Goal: Task Accomplishment & Management: Manage account settings

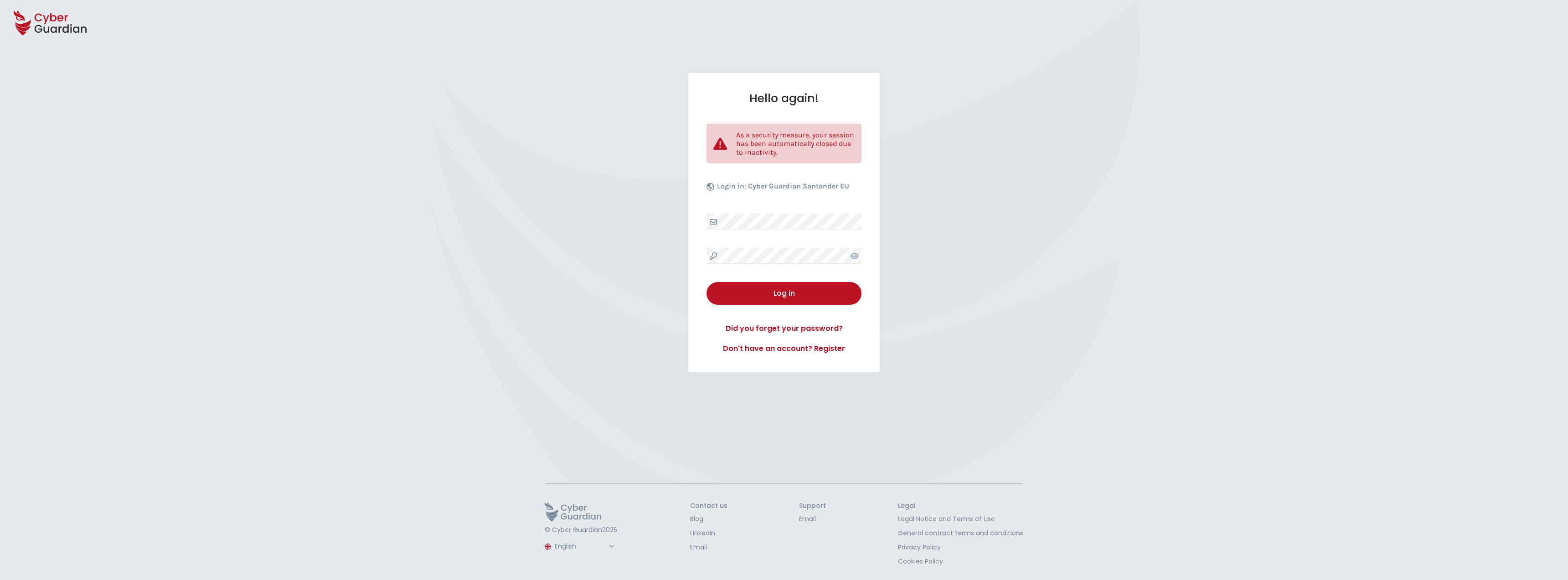
select select "English"
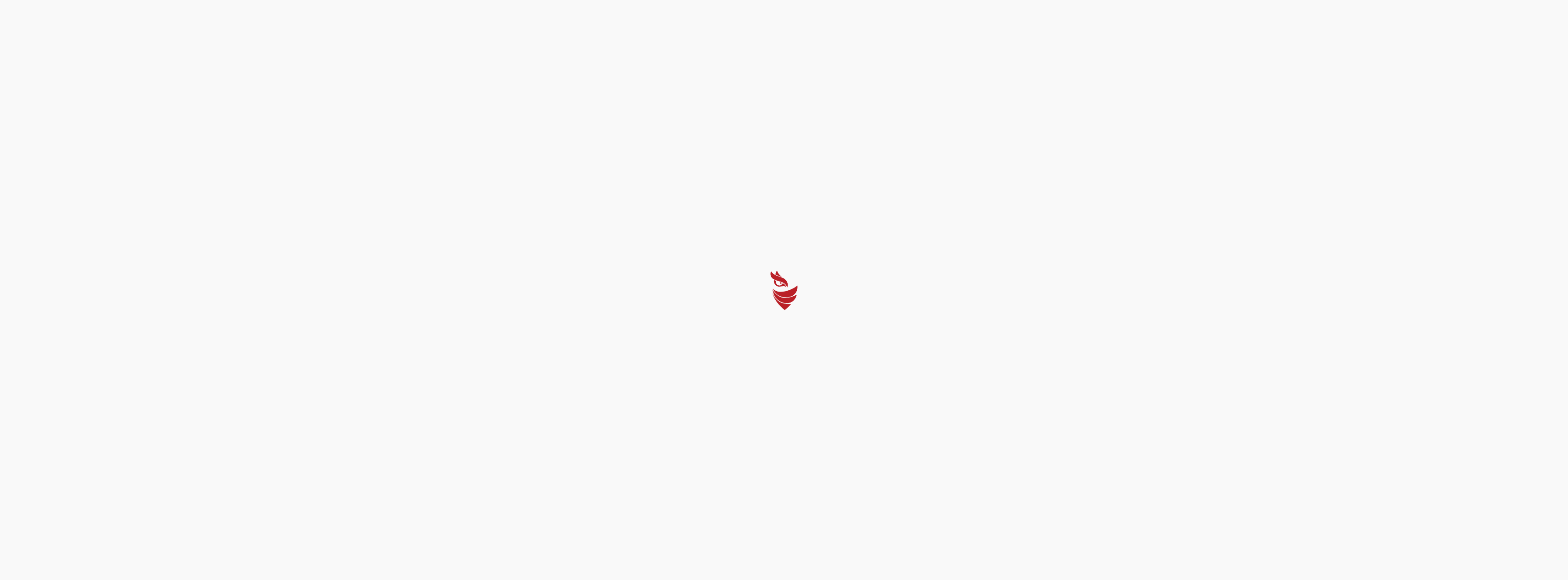
select select "English"
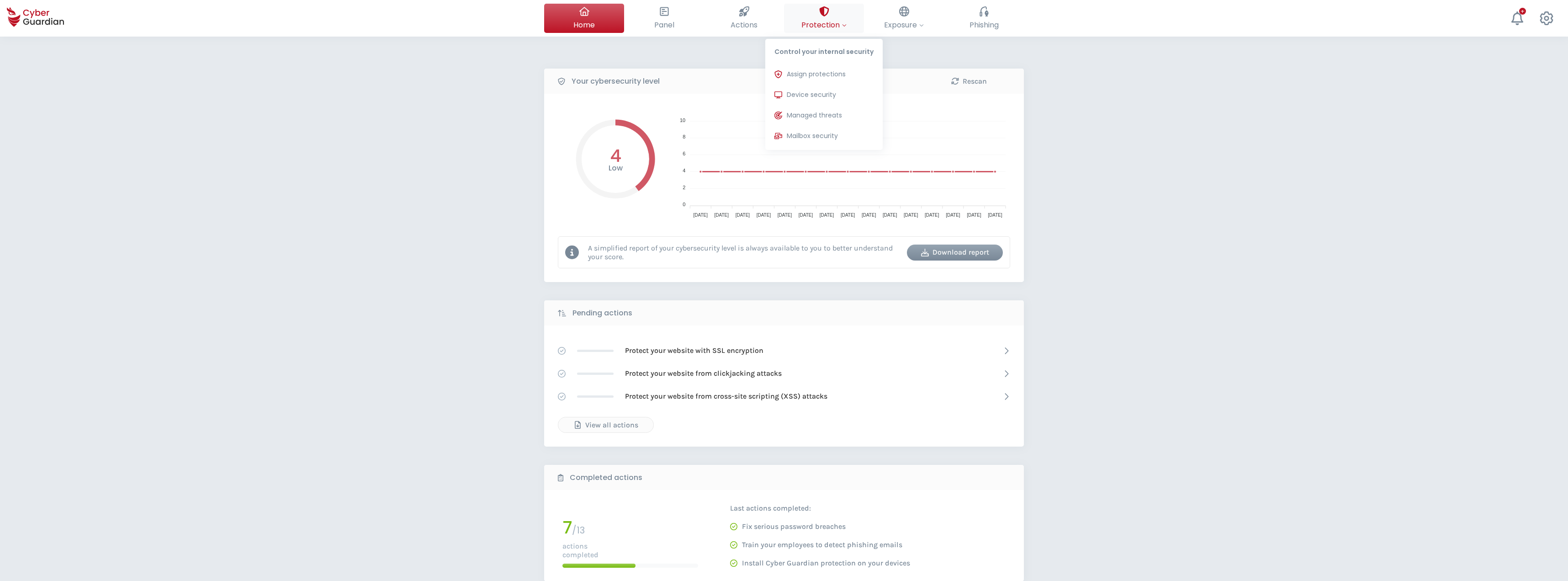
click at [828, 19] on span "Protection" at bounding box center [823, 25] width 45 height 12
click at [808, 95] on span "Device security" at bounding box center [811, 95] width 49 height 10
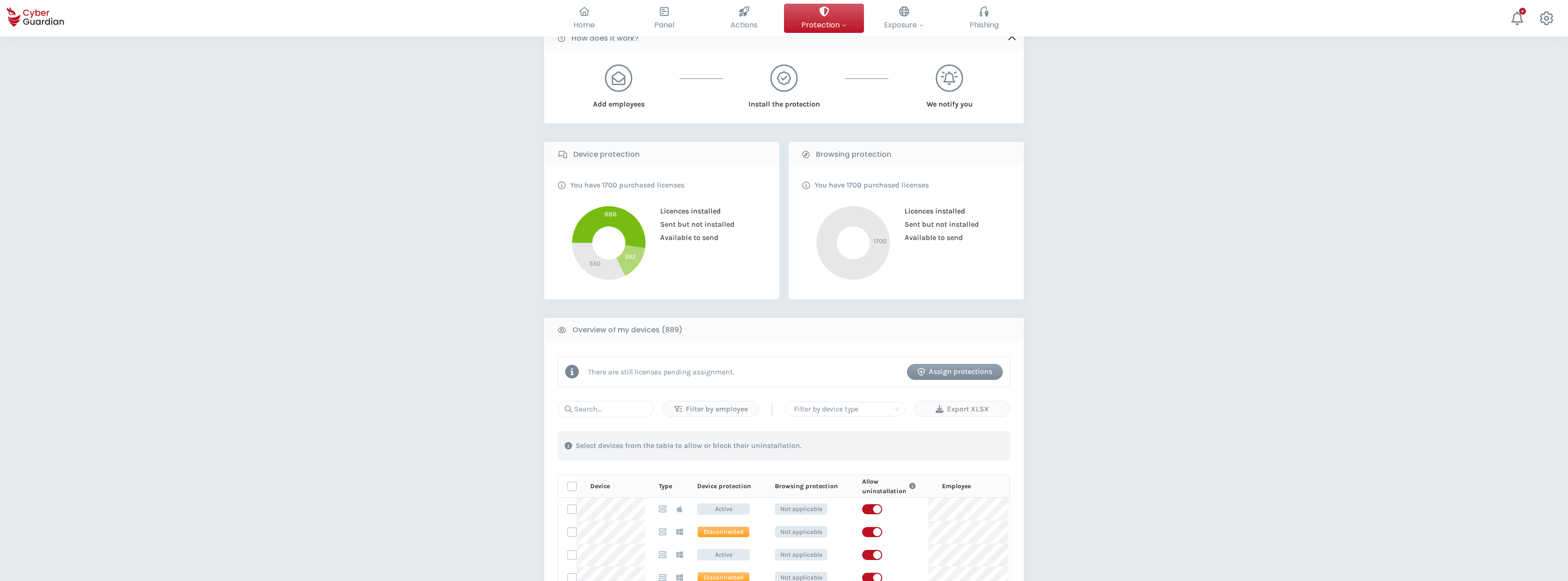
scroll to position [229, 0]
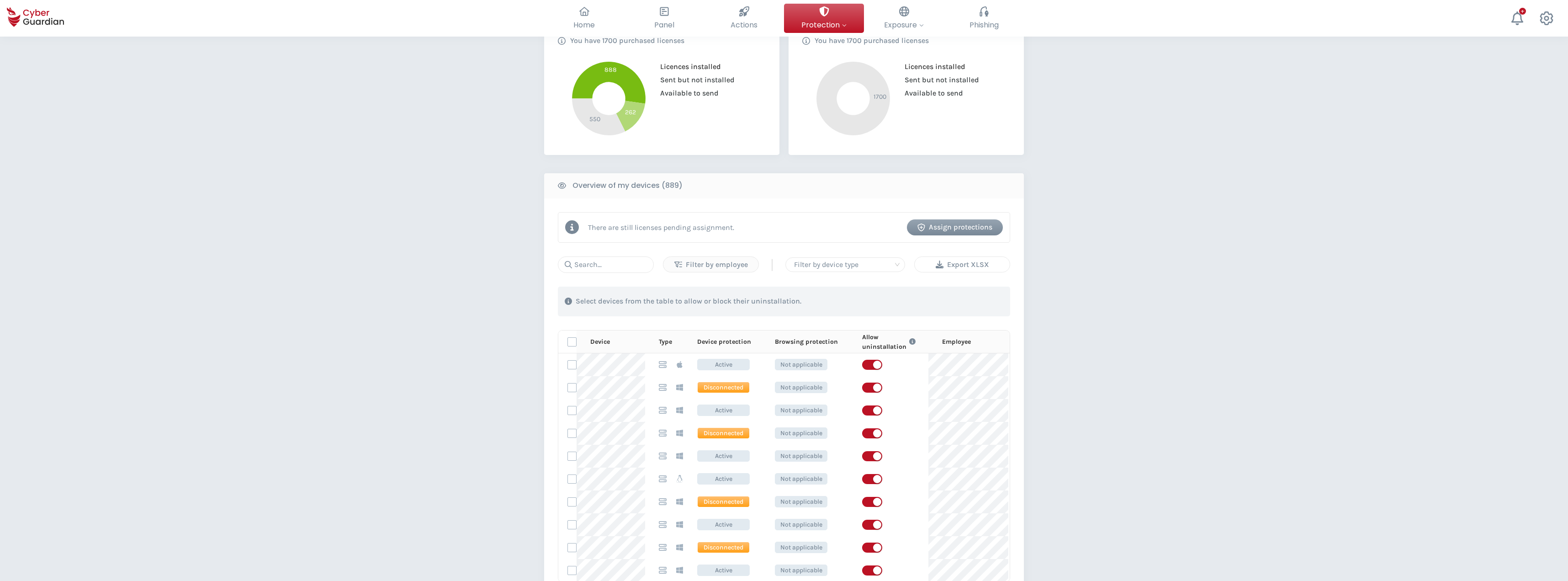
click at [960, 265] on div "Export XLSX" at bounding box center [962, 263] width 81 height 11
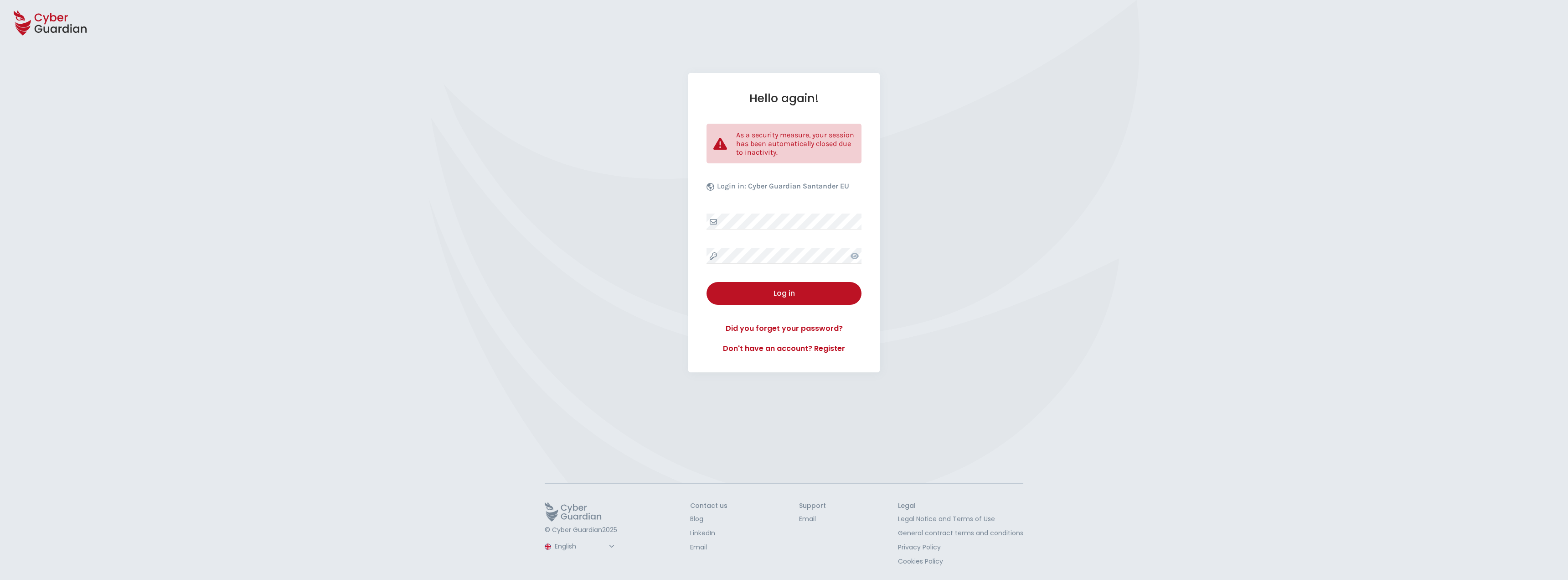
select select "English"
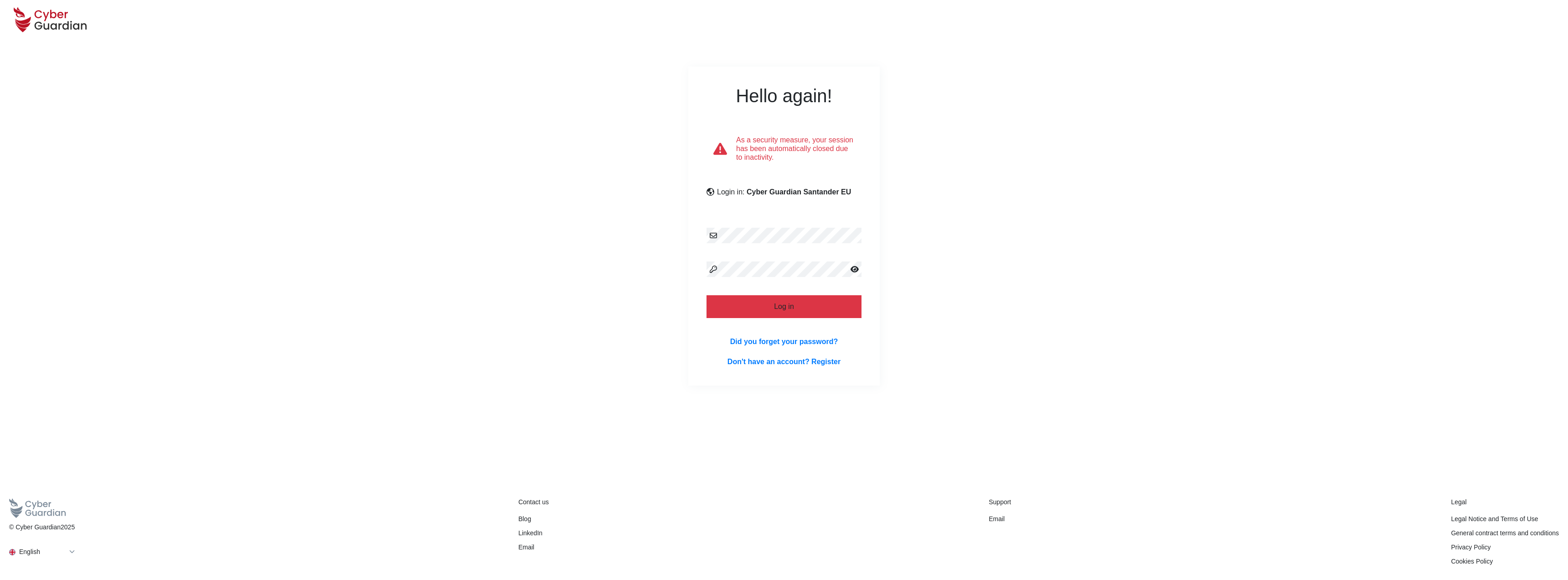
select select "English"
